Goal: Obtain resource: Obtain resource

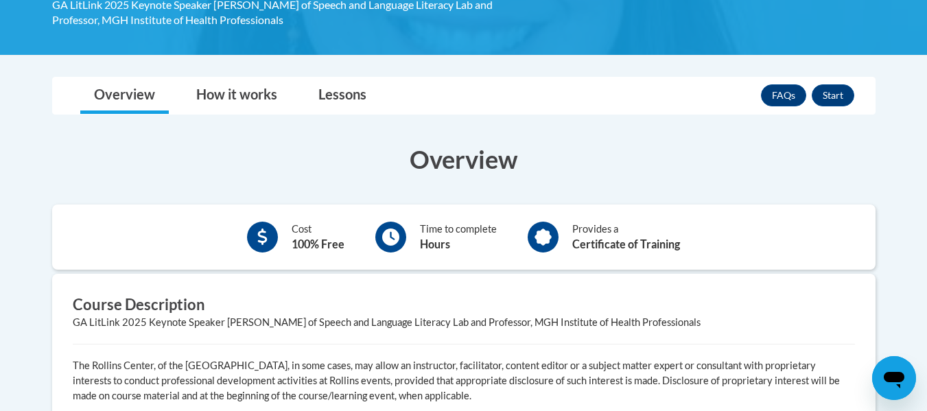
scroll to position [255, 0]
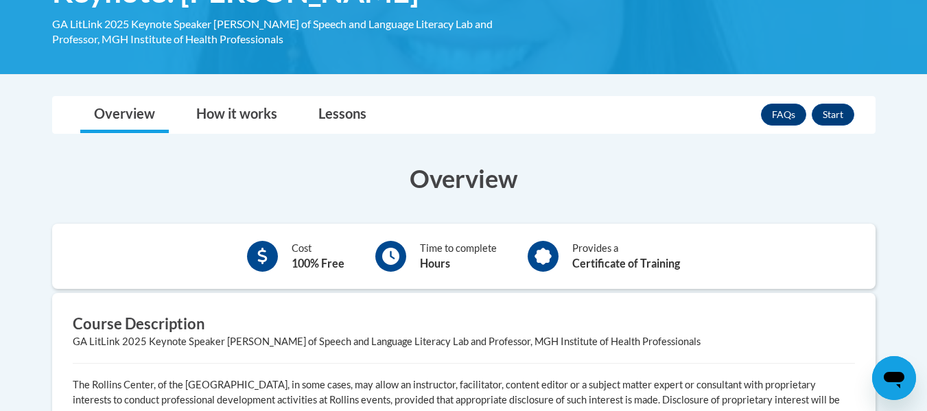
click at [861, 77] on body "This site uses cookies to help improve your learning experience. By continuing …" at bounding box center [463, 281] width 927 height 1072
click at [837, 112] on button "Start" at bounding box center [833, 115] width 43 height 22
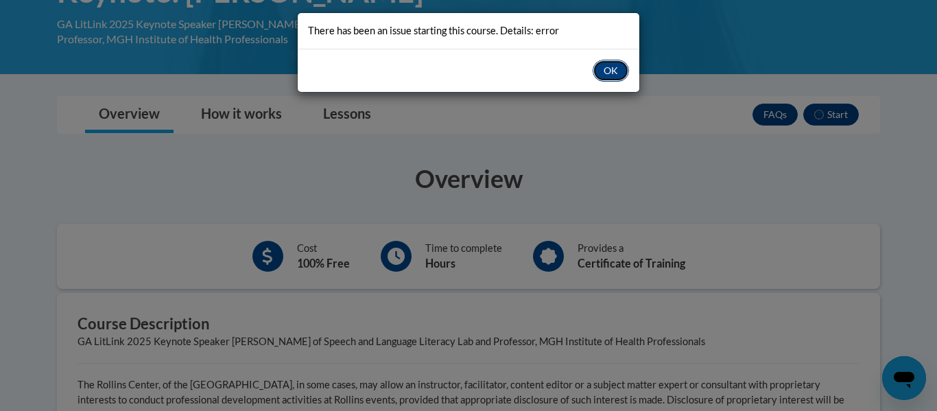
click at [602, 63] on button "OK" at bounding box center [611, 71] width 36 height 22
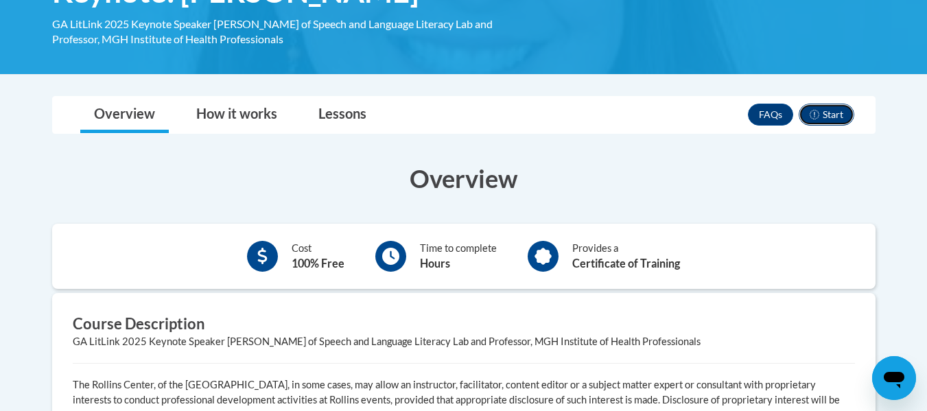
click at [850, 117] on button "Start" at bounding box center [827, 115] width 56 height 22
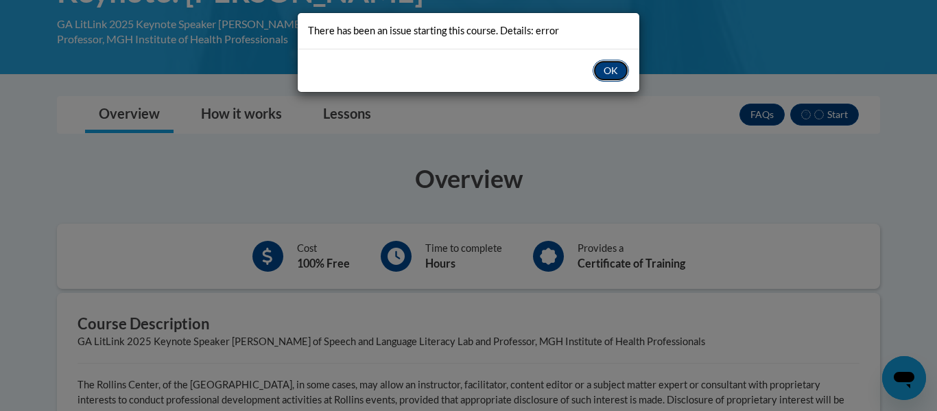
click at [619, 76] on button "OK" at bounding box center [611, 71] width 36 height 22
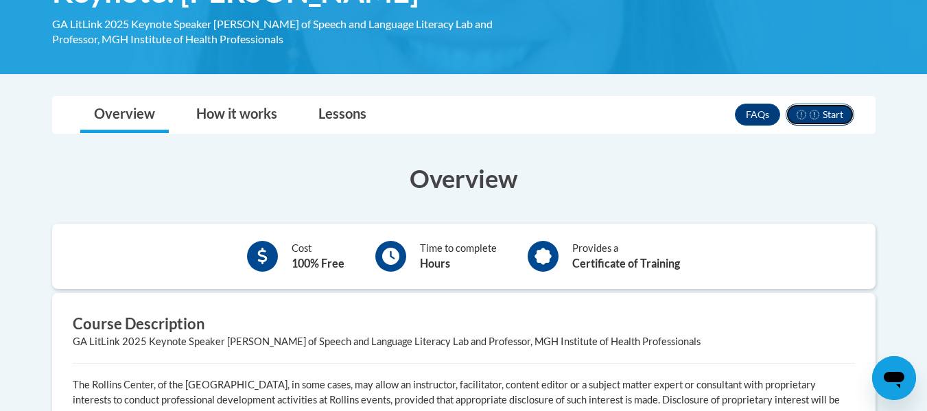
click at [818, 118] on icon "button" at bounding box center [815, 115] width 10 height 10
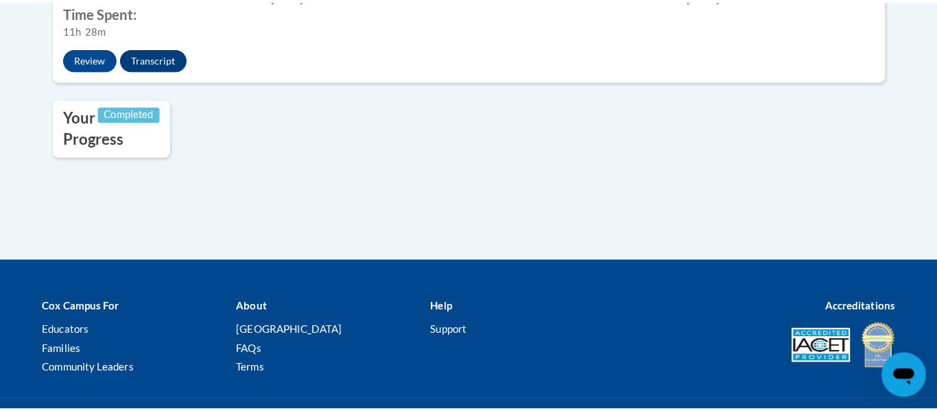
scroll to position [523, 0]
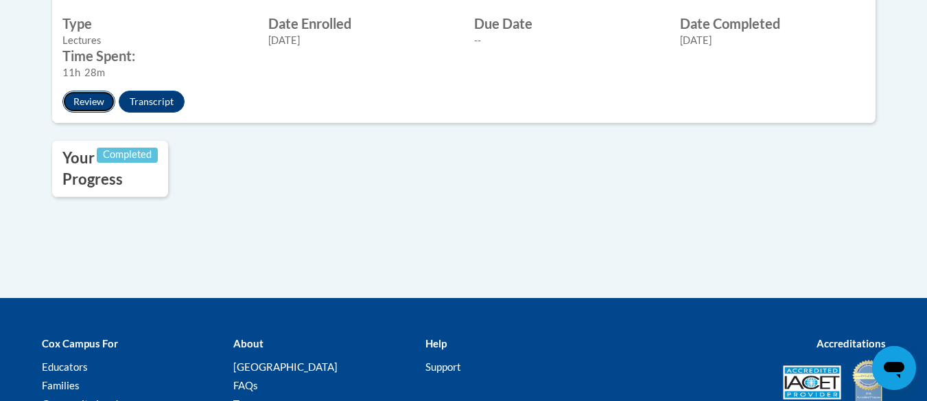
click at [115, 113] on button "Review" at bounding box center [88, 102] width 53 height 22
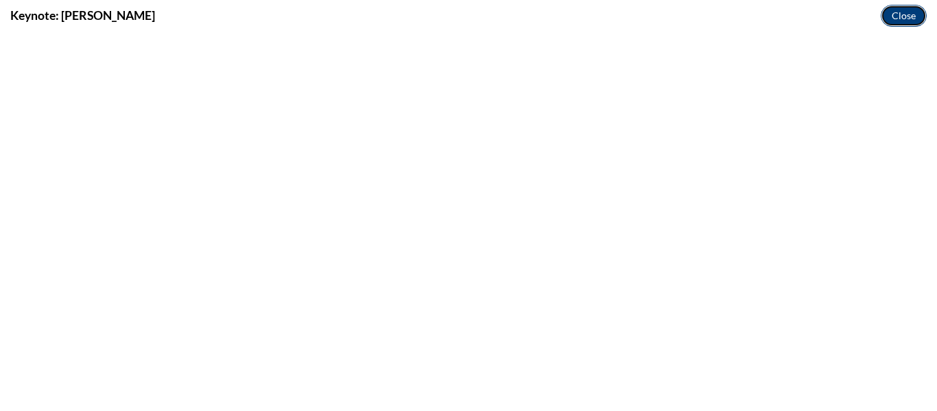
click at [912, 16] on button "Close" at bounding box center [904, 16] width 46 height 22
click at [904, 16] on button "Close" at bounding box center [904, 16] width 46 height 22
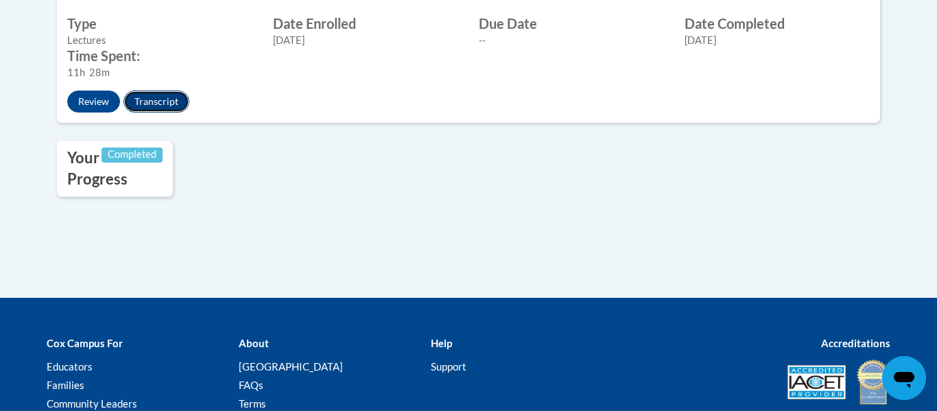
click at [189, 113] on button "Transcript" at bounding box center [156, 102] width 66 height 22
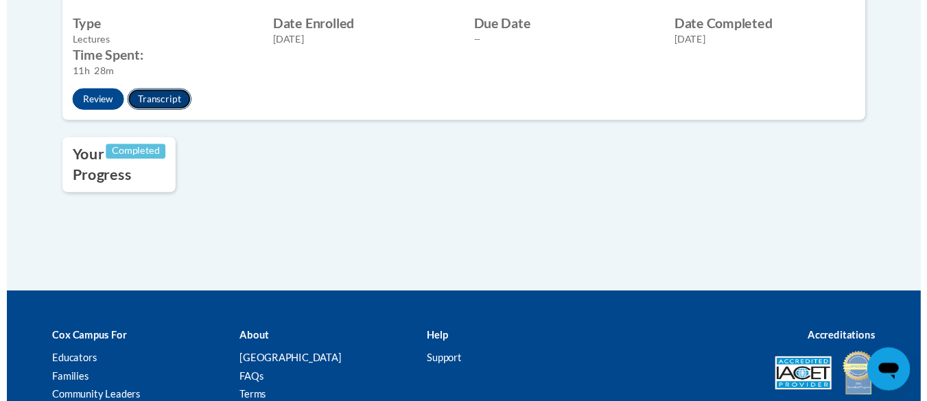
scroll to position [0, 0]
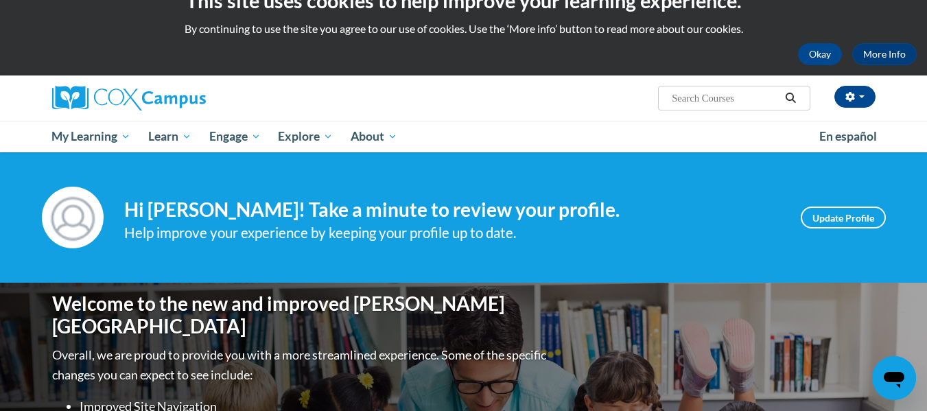
scroll to position [27, 0]
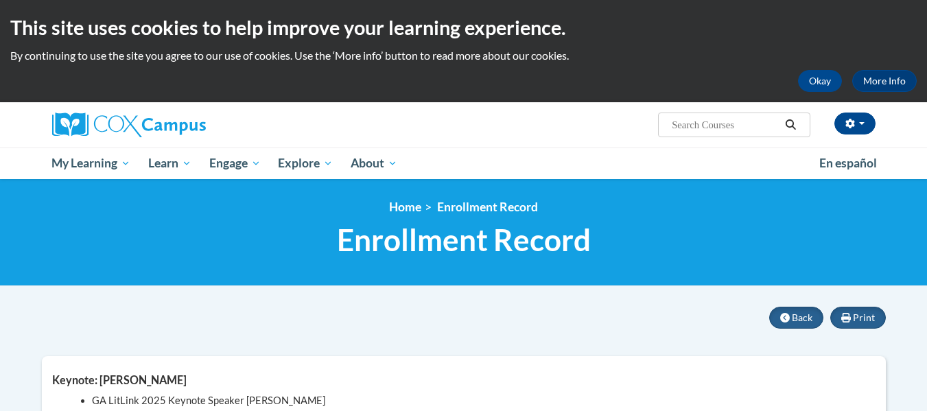
click at [519, 235] on span "Enrollment Record" at bounding box center [464, 240] width 254 height 36
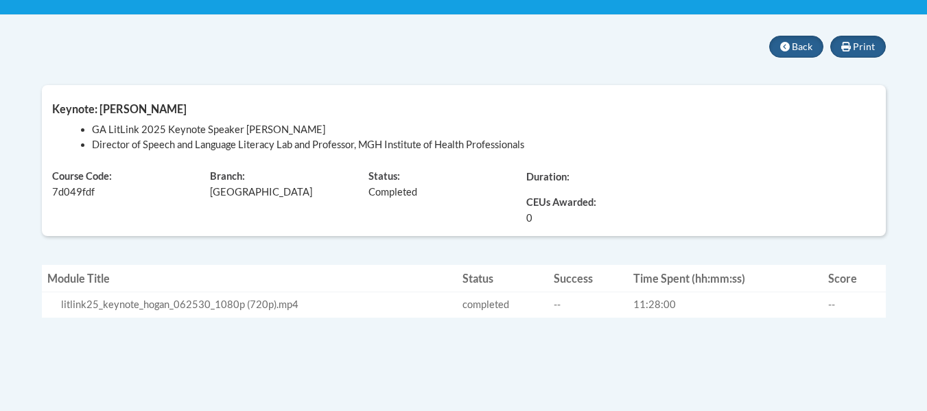
scroll to position [274, 0]
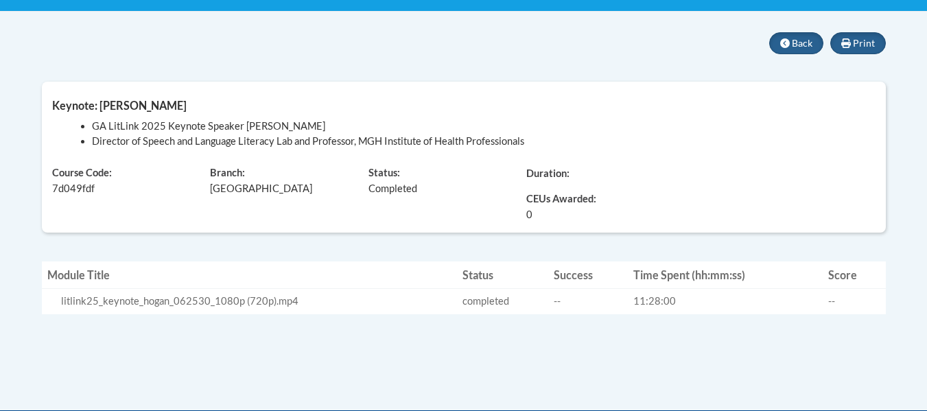
click at [541, 199] on span "CEUs Awarded:" at bounding box center [595, 199] width 138 height 15
click at [866, 43] on span "Print" at bounding box center [864, 43] width 22 height 12
drag, startPoint x: 936, startPoint y: 235, endPoint x: 586, endPoint y: 239, distance: 350.6
click at [586, 239] on div "Print Back Keynote: Tiffany Hogan GA LitLink 2025 Keynote Speaker Tiffany Hogan…" at bounding box center [464, 141] width 864 height 218
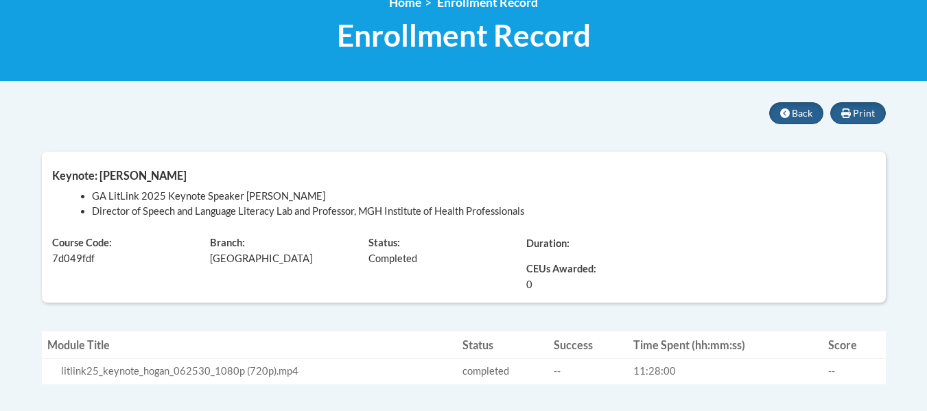
scroll to position [137, 0]
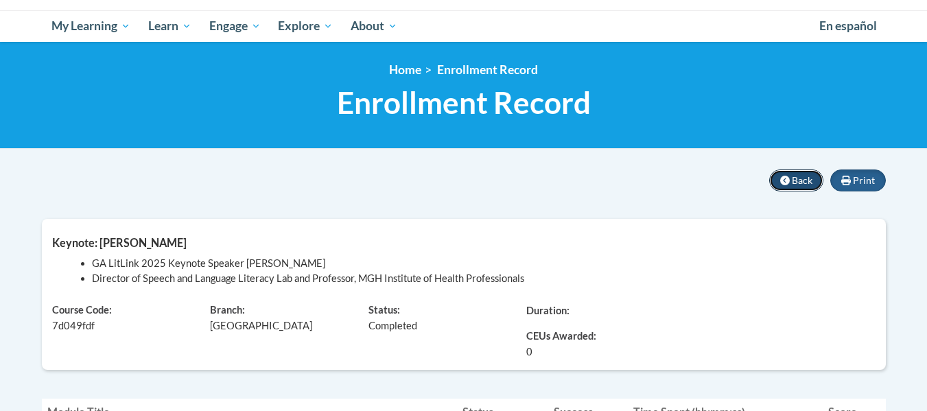
click at [794, 187] on button "Back" at bounding box center [796, 180] width 54 height 22
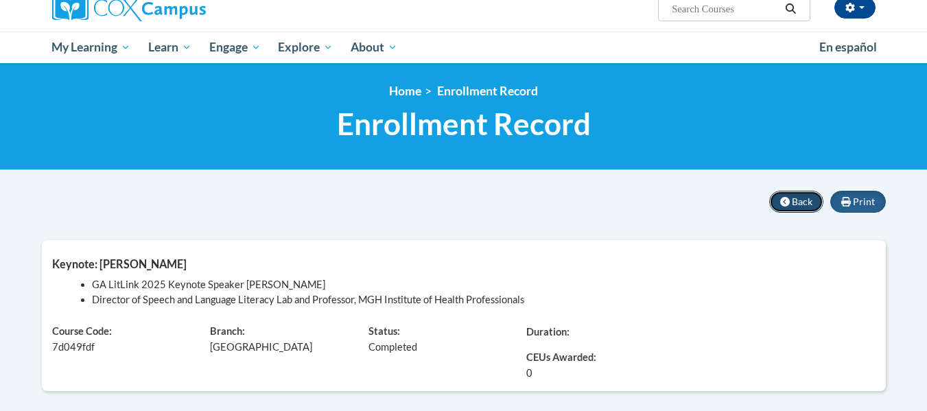
scroll to position [119, 0]
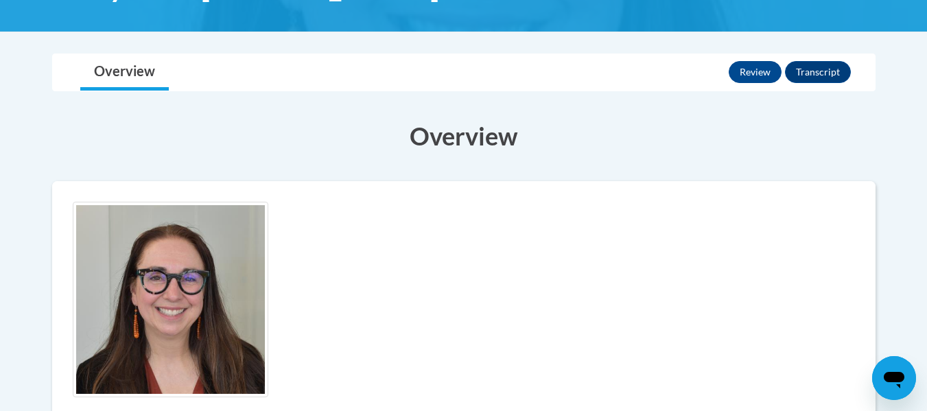
scroll to position [248, 0]
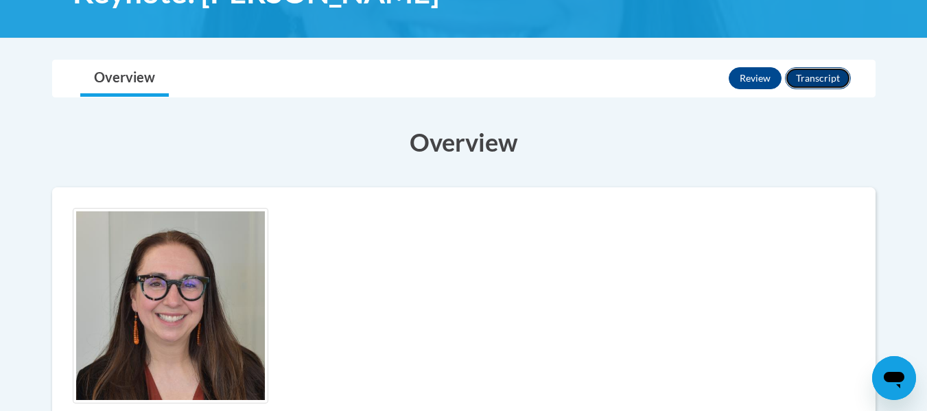
click at [822, 73] on button "Transcript" at bounding box center [818, 78] width 66 height 22
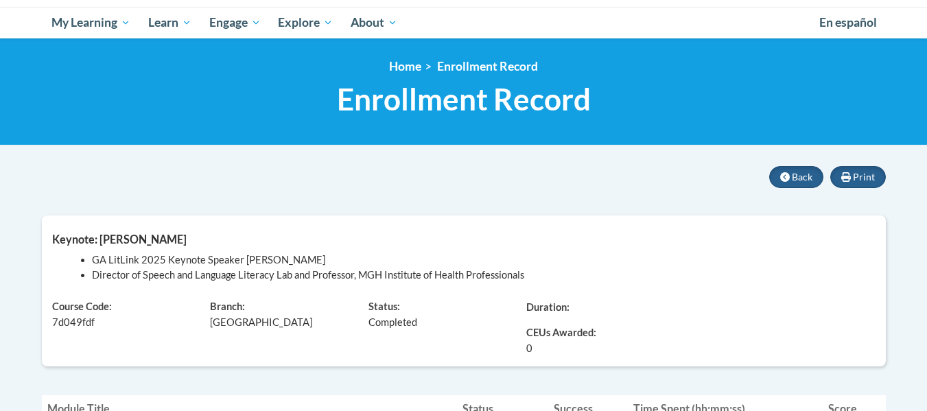
scroll to position [92, 0]
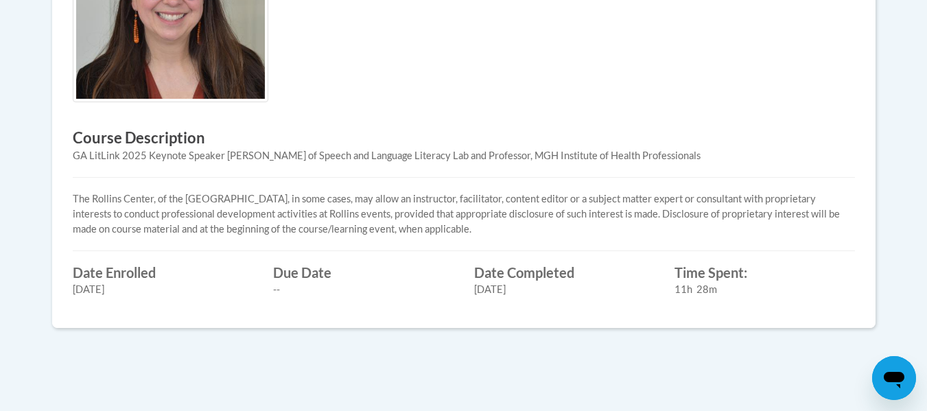
scroll to position [515, 0]
